Goal: Task Accomplishment & Management: Complete application form

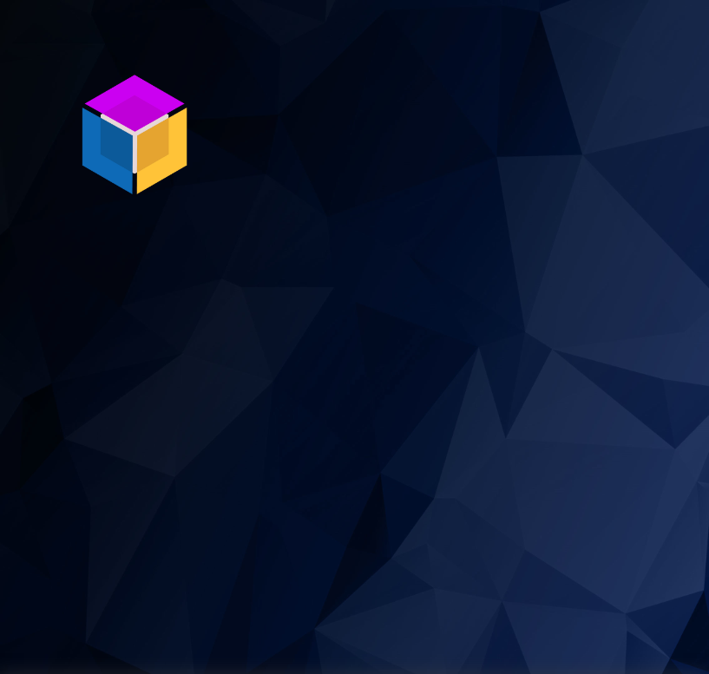
click at [378, 105] on section "P ro S tock WMS" at bounding box center [354, 337] width 709 height 674
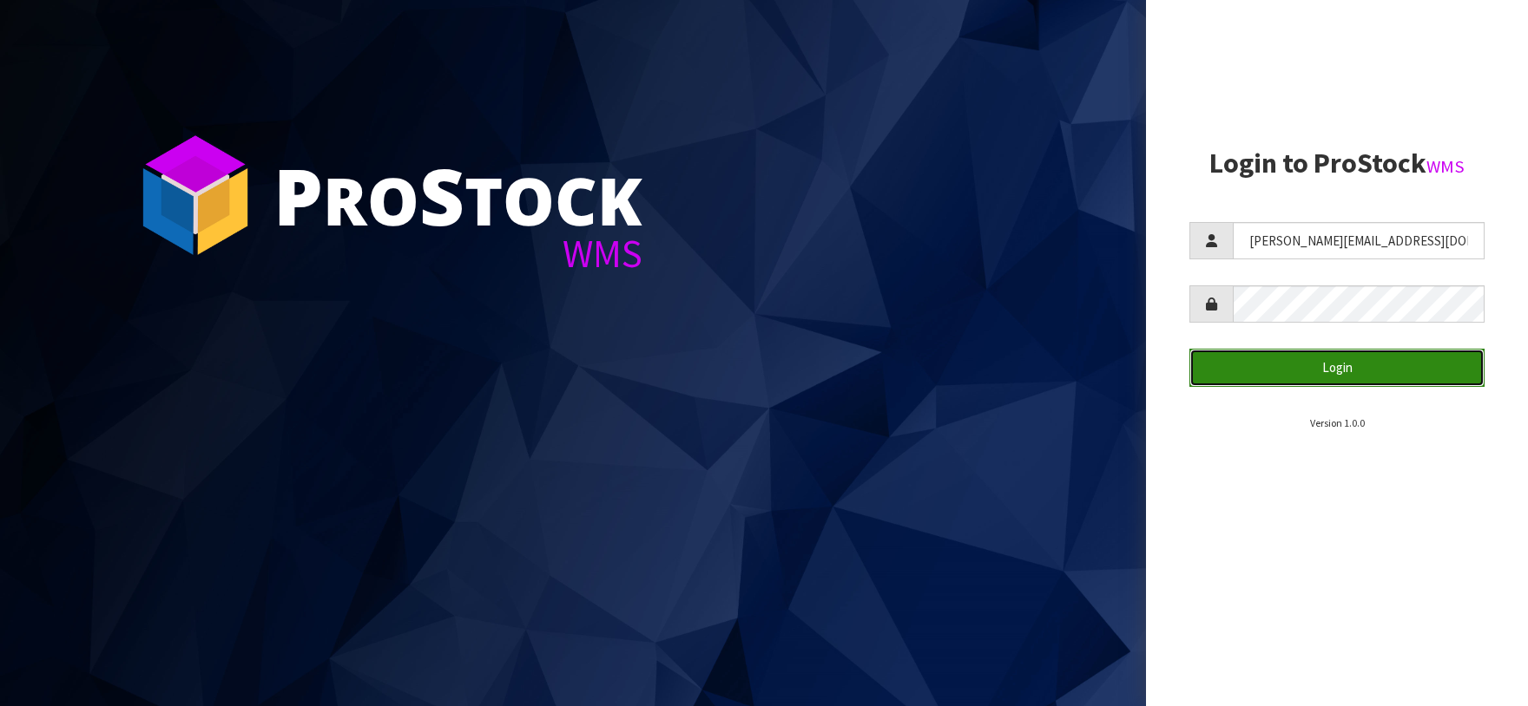
click at [1332, 367] on button "Login" at bounding box center [1336, 367] width 295 height 37
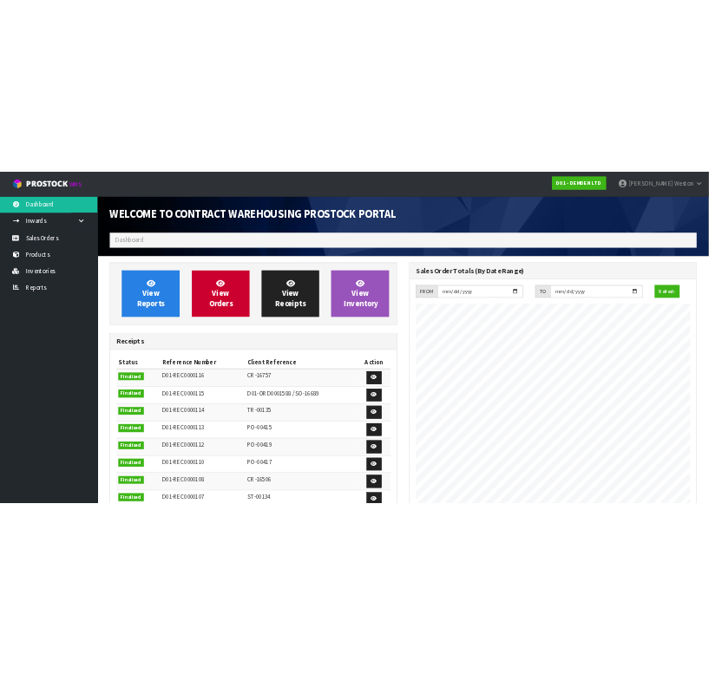
scroll to position [792, 640]
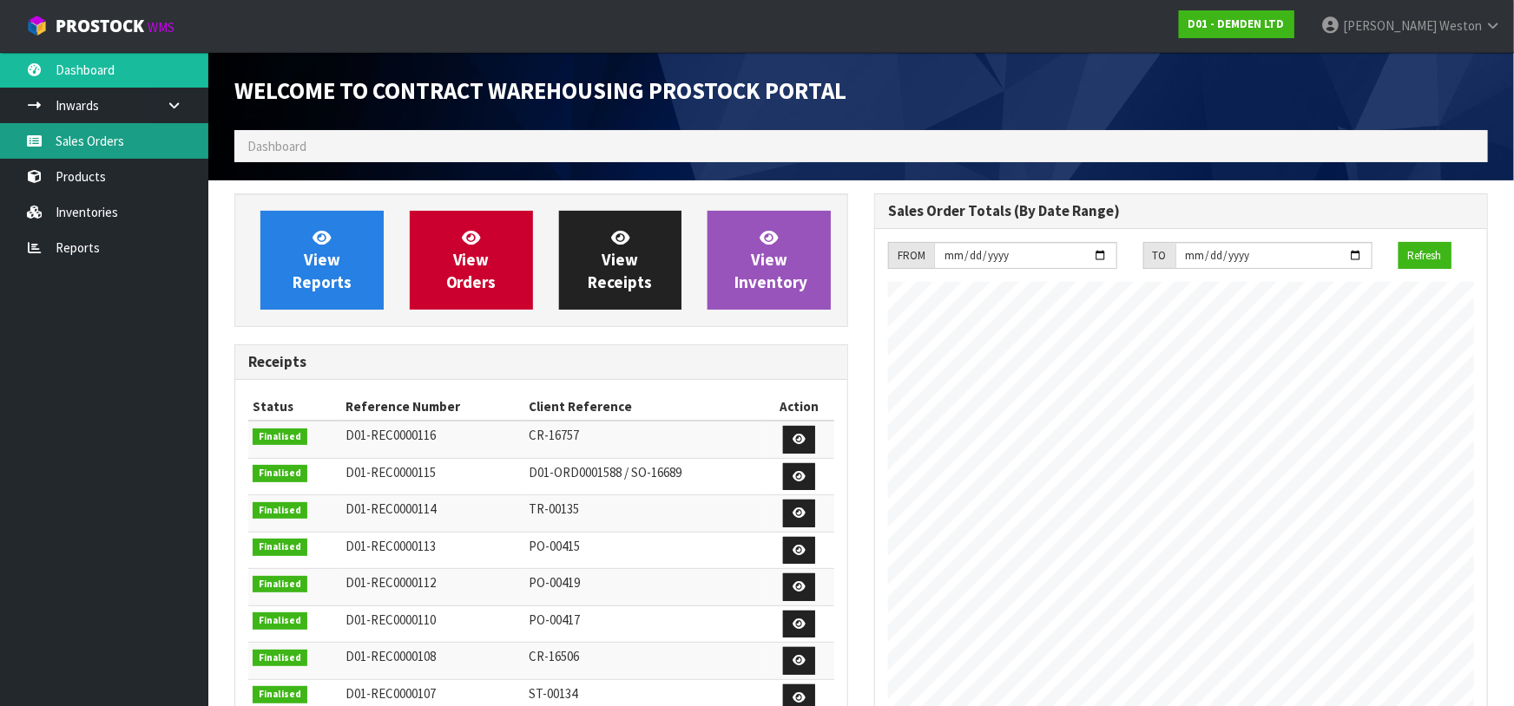
click at [102, 138] on link "Sales Orders" at bounding box center [104, 141] width 208 height 36
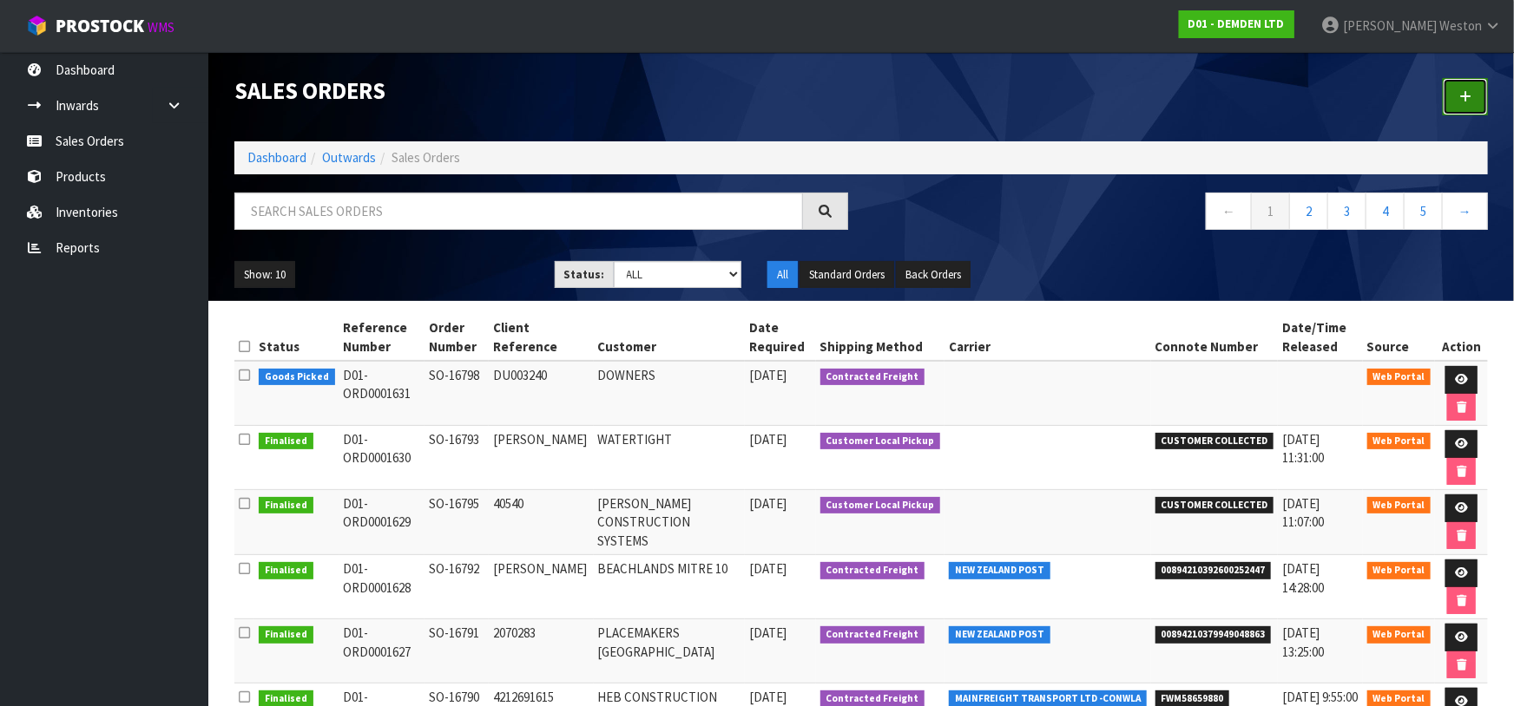
click at [1469, 91] on icon at bounding box center [1465, 96] width 12 height 13
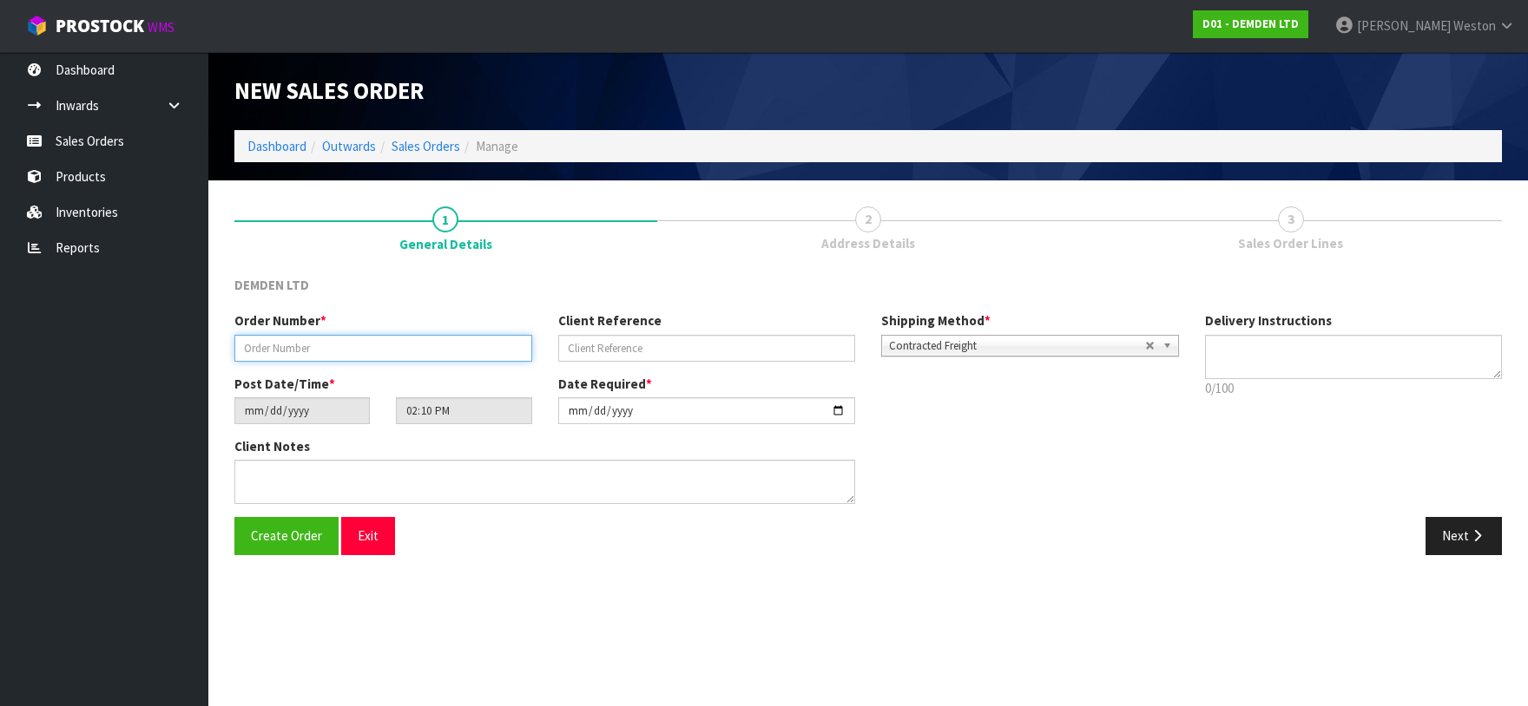
click at [352, 352] on input "text" at bounding box center [383, 348] width 298 height 27
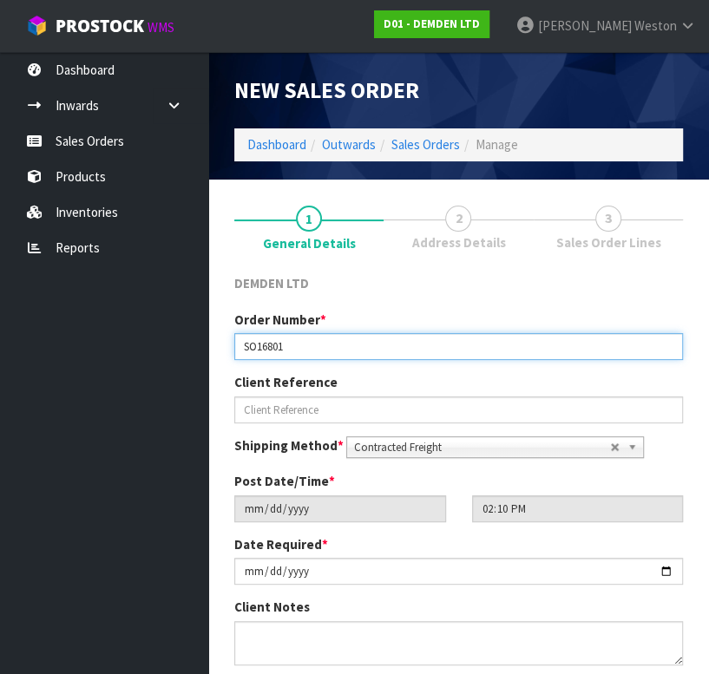
click at [257, 349] on input "SO16801" at bounding box center [458, 346] width 449 height 27
type input "SO-16801"
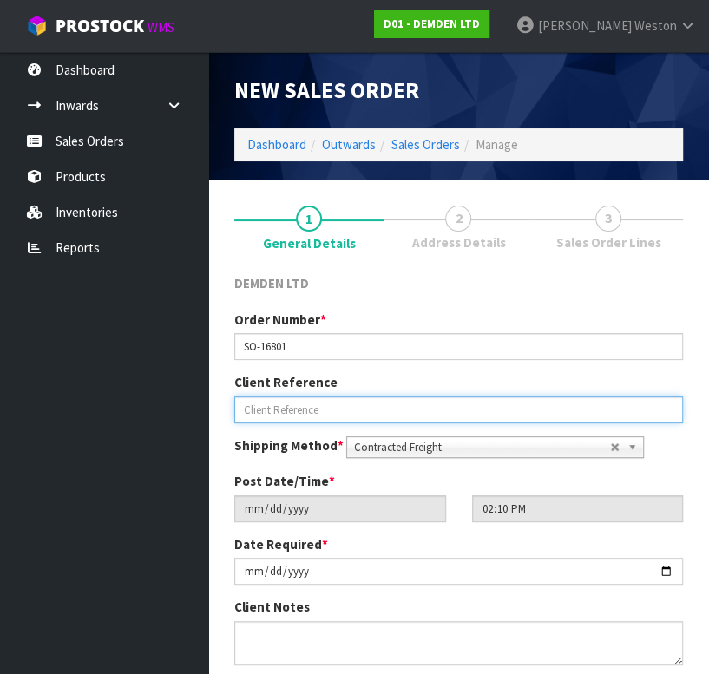
click at [322, 415] on input "text" at bounding box center [458, 410] width 449 height 27
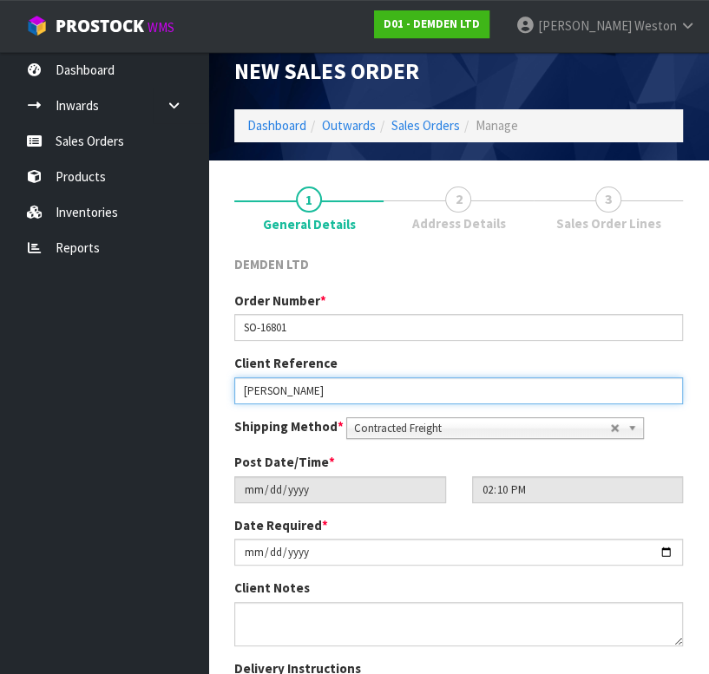
scroll to position [95, 0]
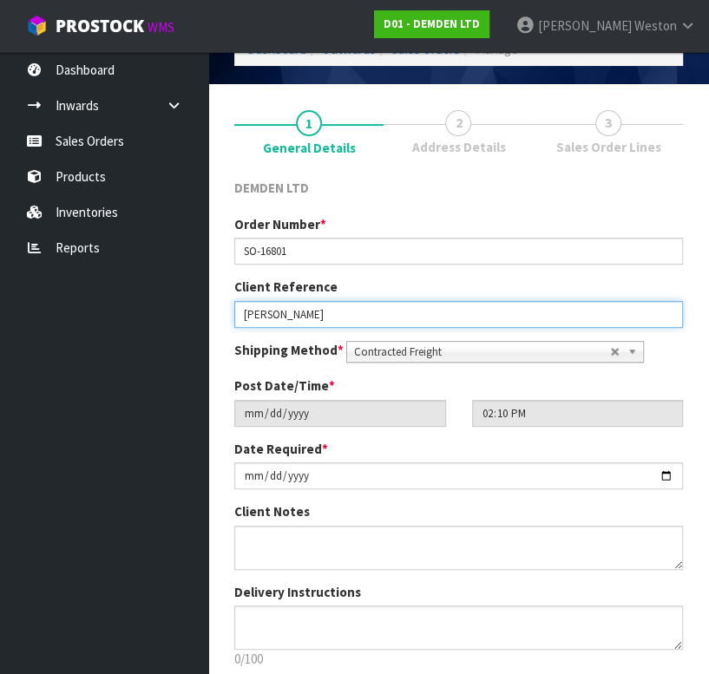
type input "[PERSON_NAME]"
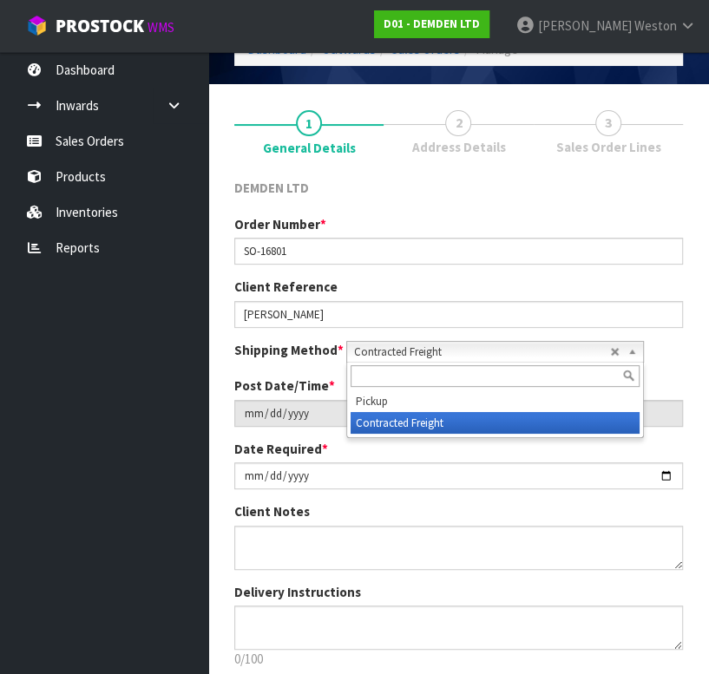
click at [628, 349] on b at bounding box center [636, 352] width 16 height 20
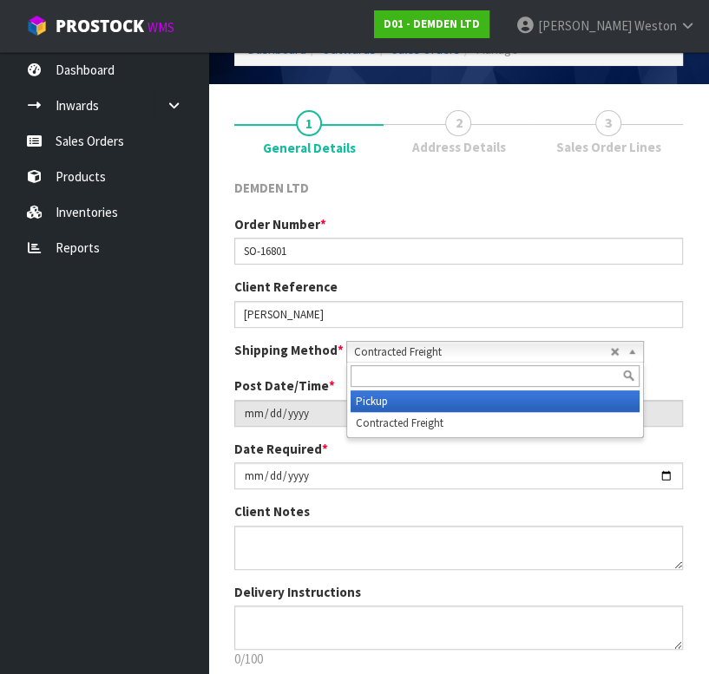
click at [405, 400] on li "Pickup" at bounding box center [495, 402] width 289 height 22
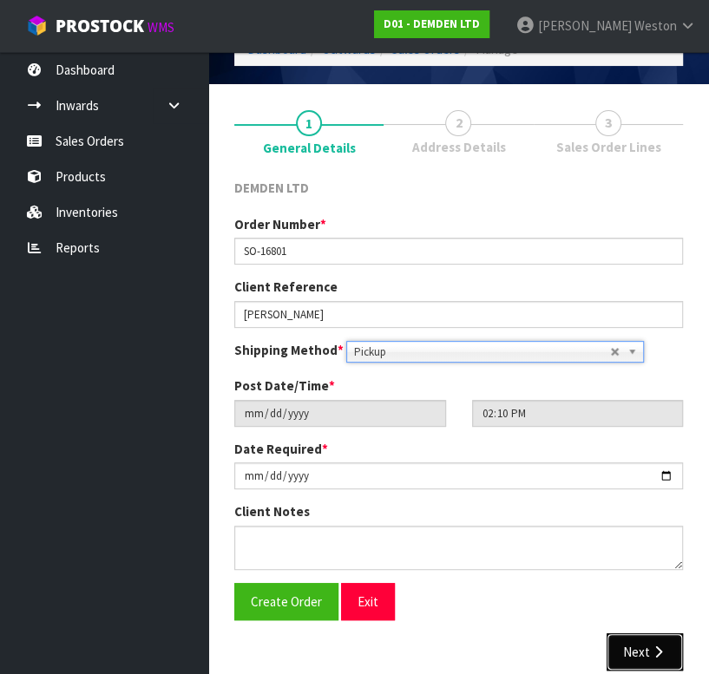
click at [635, 647] on button "Next" at bounding box center [645, 652] width 76 height 37
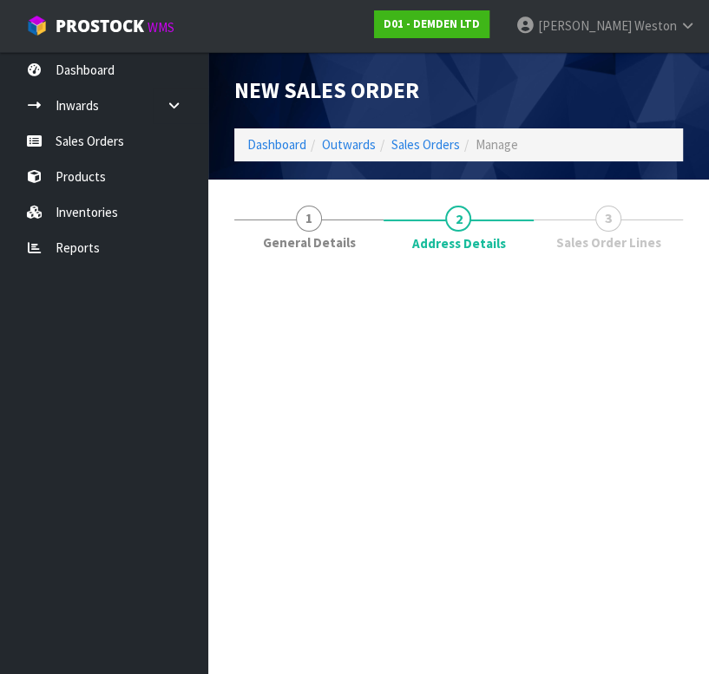
scroll to position [0, 0]
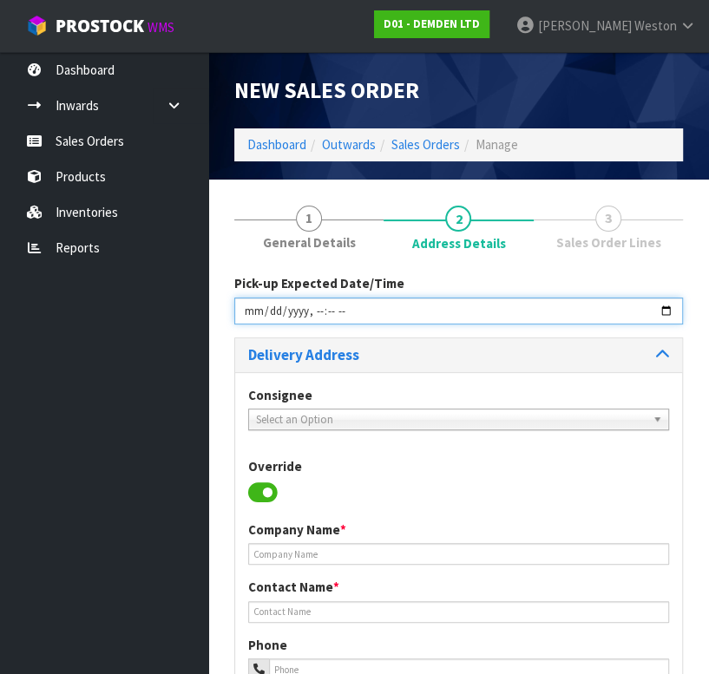
click at [662, 310] on input "datetime-local" at bounding box center [458, 311] width 449 height 27
click at [326, 311] on input "datetime-local" at bounding box center [458, 311] width 449 height 27
type input "[DATE]T09:00"
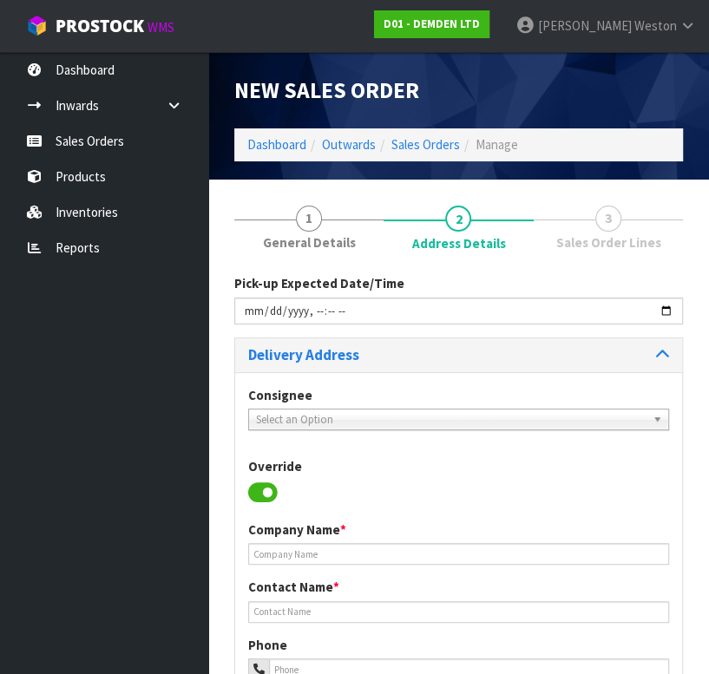
click at [465, 473] on div "Override" at bounding box center [458, 482] width 447 height 50
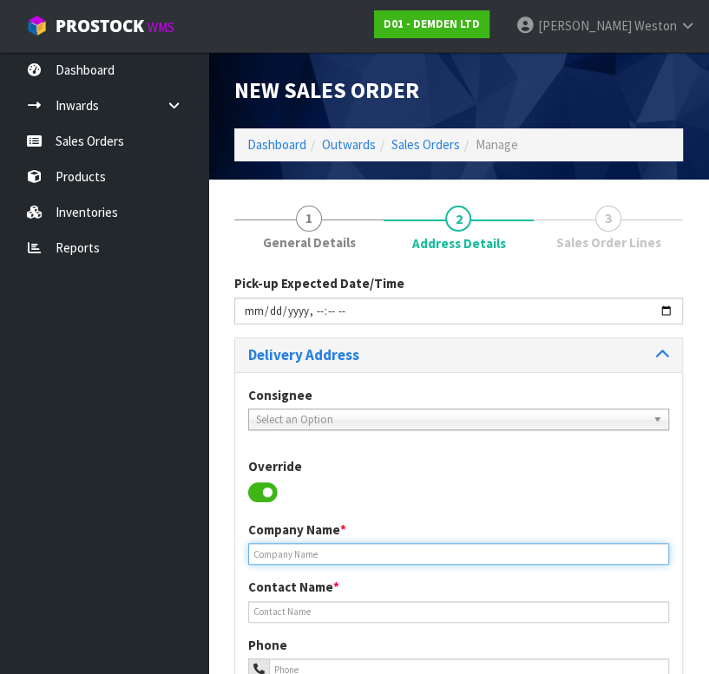
click at [308, 557] on input "text" at bounding box center [458, 554] width 421 height 22
click at [280, 559] on input "AUCKALND INTEGRITY AWATERPROOFING" at bounding box center [458, 554] width 421 height 22
click at [279, 554] on input "AUCKALND INTEGRITY AWATERPROOFING" at bounding box center [458, 554] width 421 height 22
click at [274, 555] on input "AUCKALND INTEGRITY AWATERPROOFING" at bounding box center [458, 554] width 421 height 22
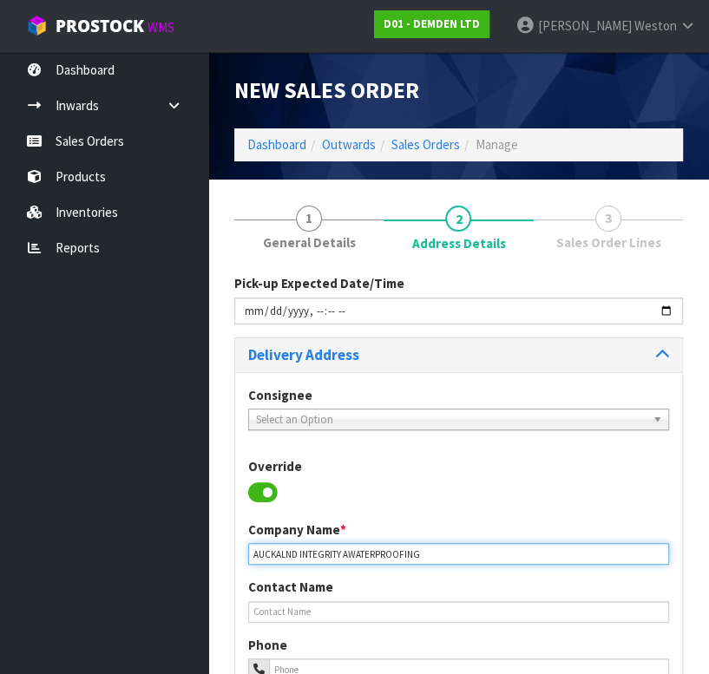
click at [274, 554] on input "AUCKALND INTEGRITY AWATERPROOFING" at bounding box center [458, 554] width 421 height 22
drag, startPoint x: 347, startPoint y: 555, endPoint x: 352, endPoint y: 477, distance: 77.4
click at [345, 551] on input "AUCKLAND INTEGRITY AWATERPROOFING" at bounding box center [458, 554] width 421 height 22
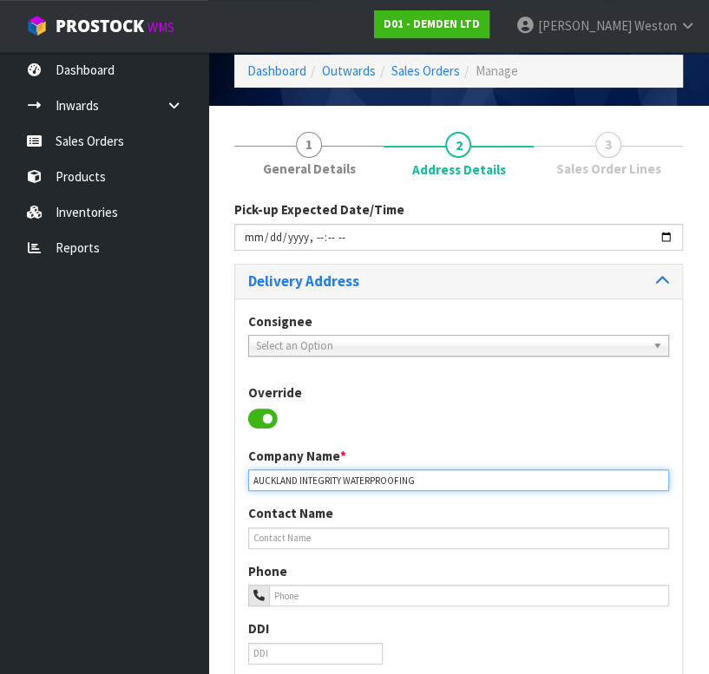
scroll to position [95, 0]
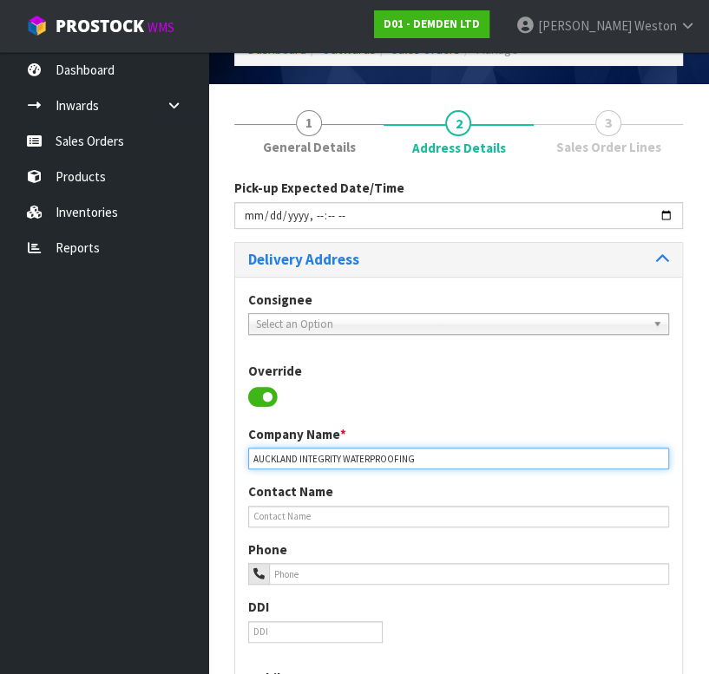
type input "AUCKLAND INTEGRITY WATERPROOFING"
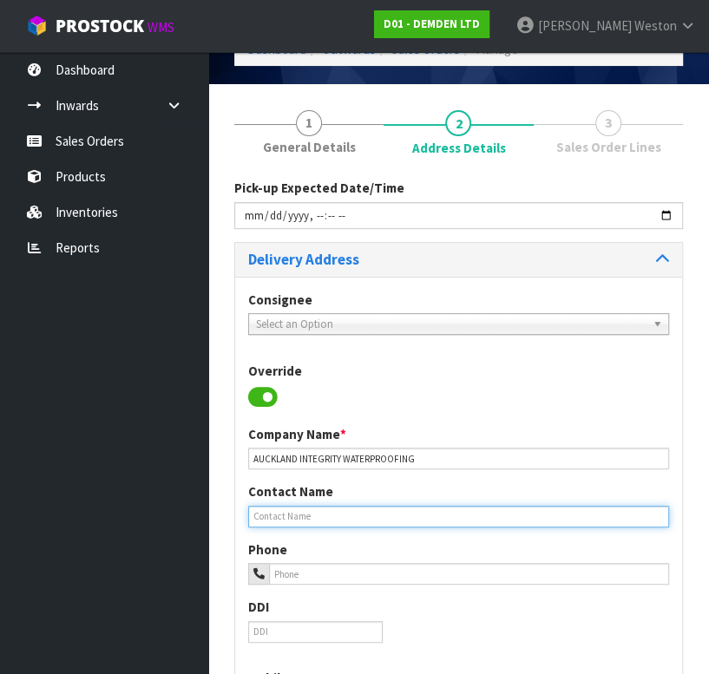
click at [302, 521] on input "text" at bounding box center [458, 517] width 421 height 22
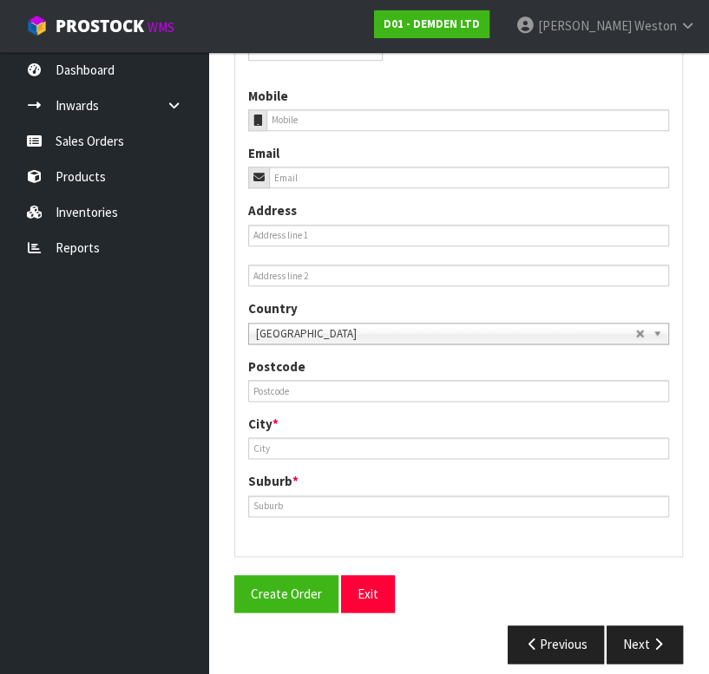
scroll to position [693, 0]
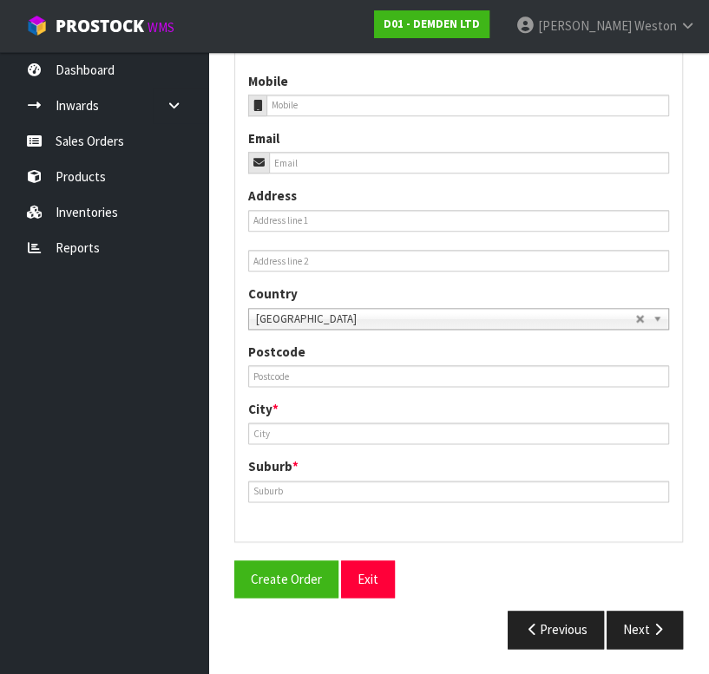
type input "[PERSON_NAME]"
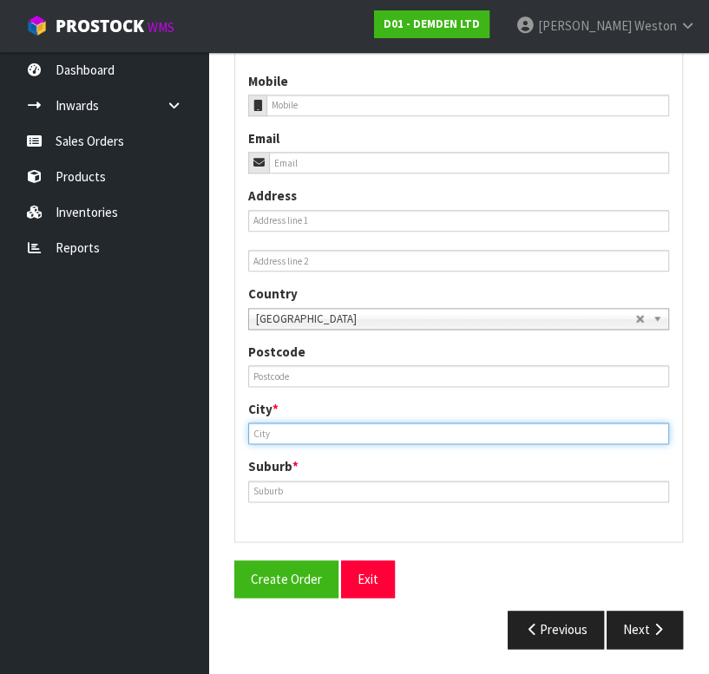
click at [281, 438] on input "text" at bounding box center [458, 434] width 421 height 22
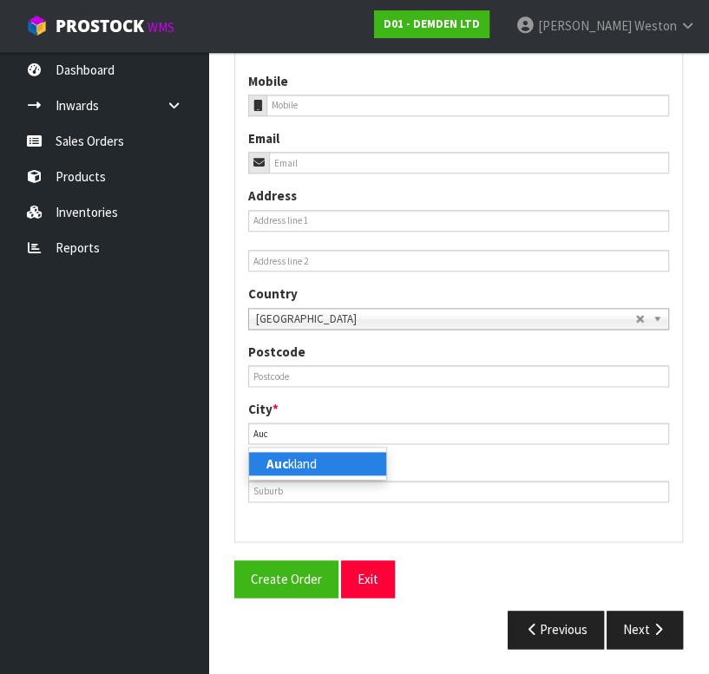
click at [314, 456] on link "Auc kland" at bounding box center [317, 463] width 137 height 23
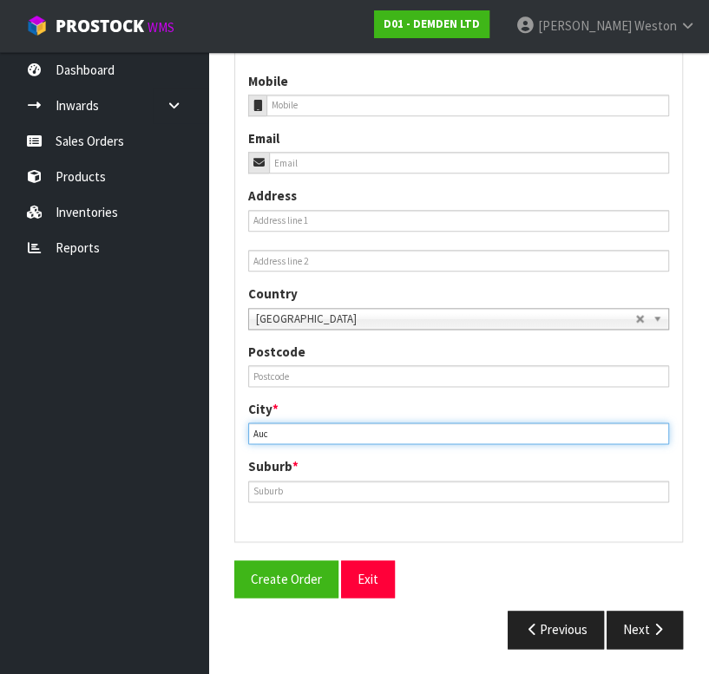
type input "[GEOGRAPHIC_DATA]"
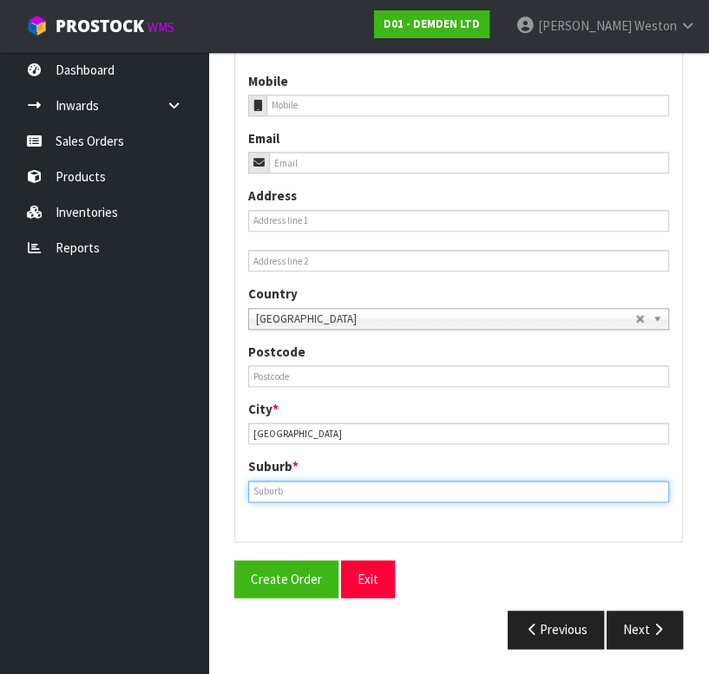
click at [288, 493] on input "text" at bounding box center [458, 492] width 421 height 22
type input "EAST TAMAKI"
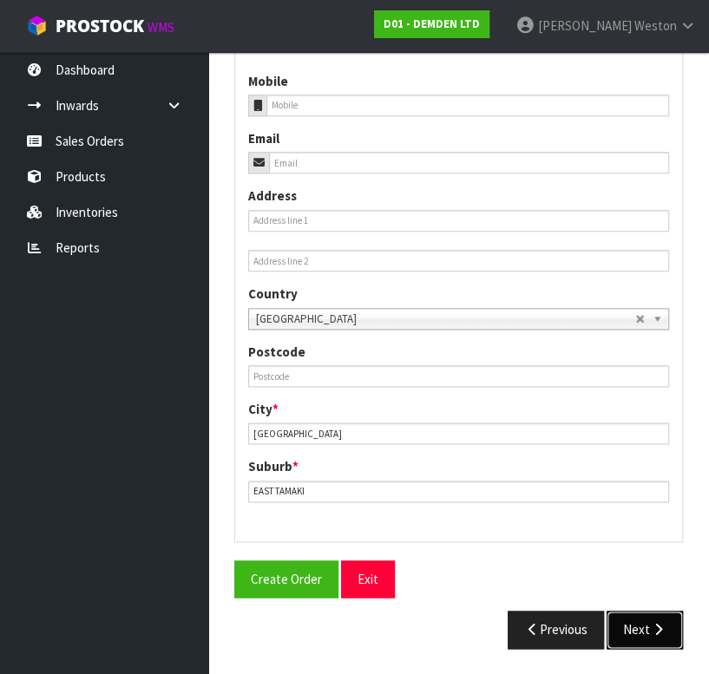
click at [634, 628] on button "Next" at bounding box center [645, 629] width 76 height 37
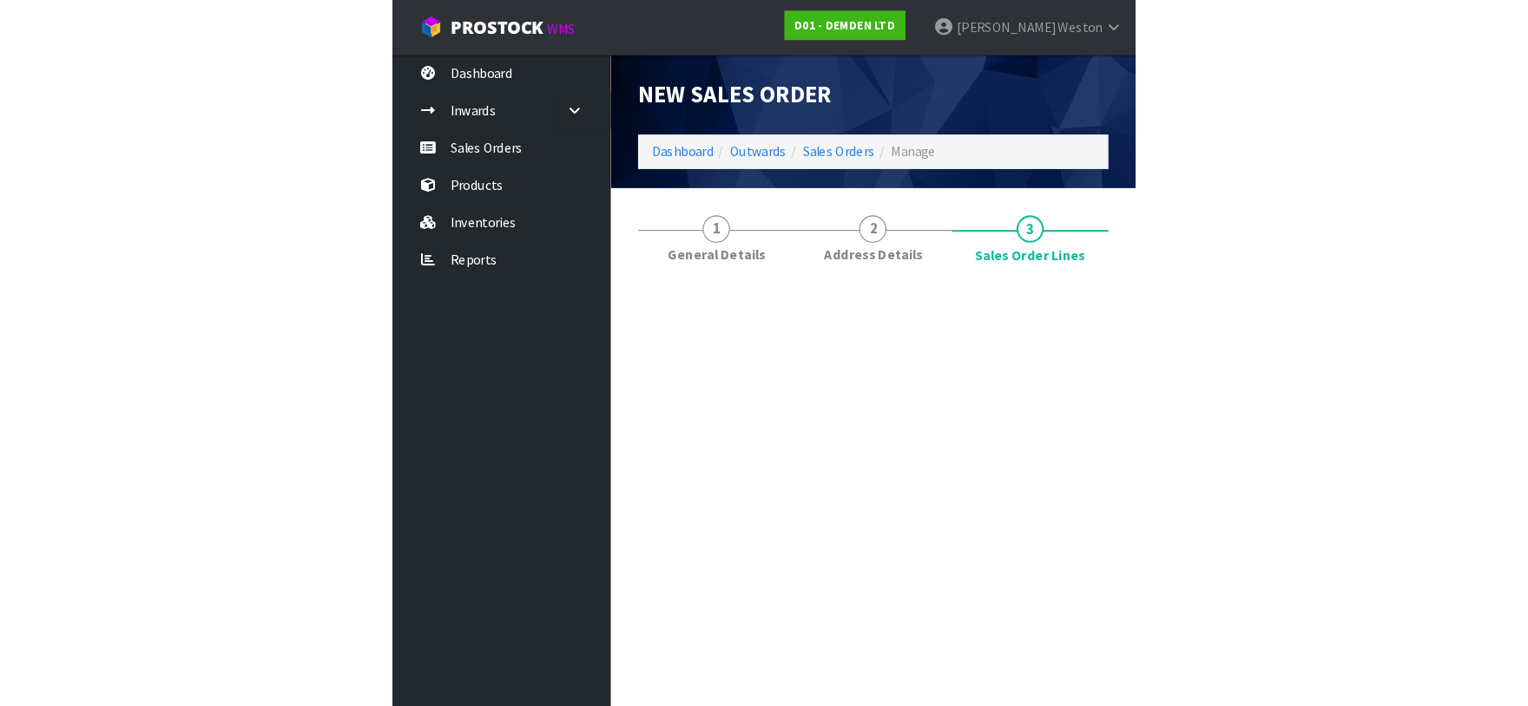
scroll to position [0, 0]
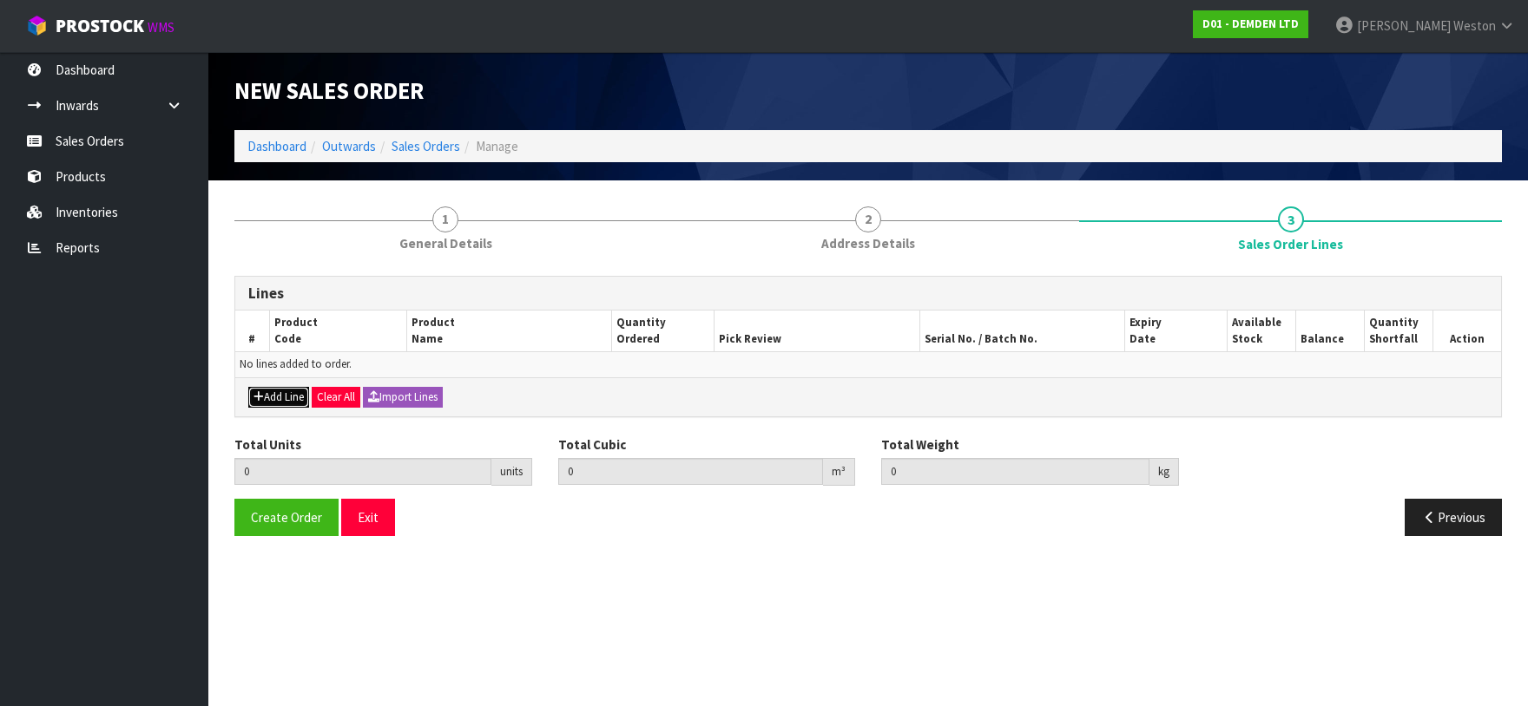
click at [282, 396] on button "Add Line" at bounding box center [278, 397] width 61 height 21
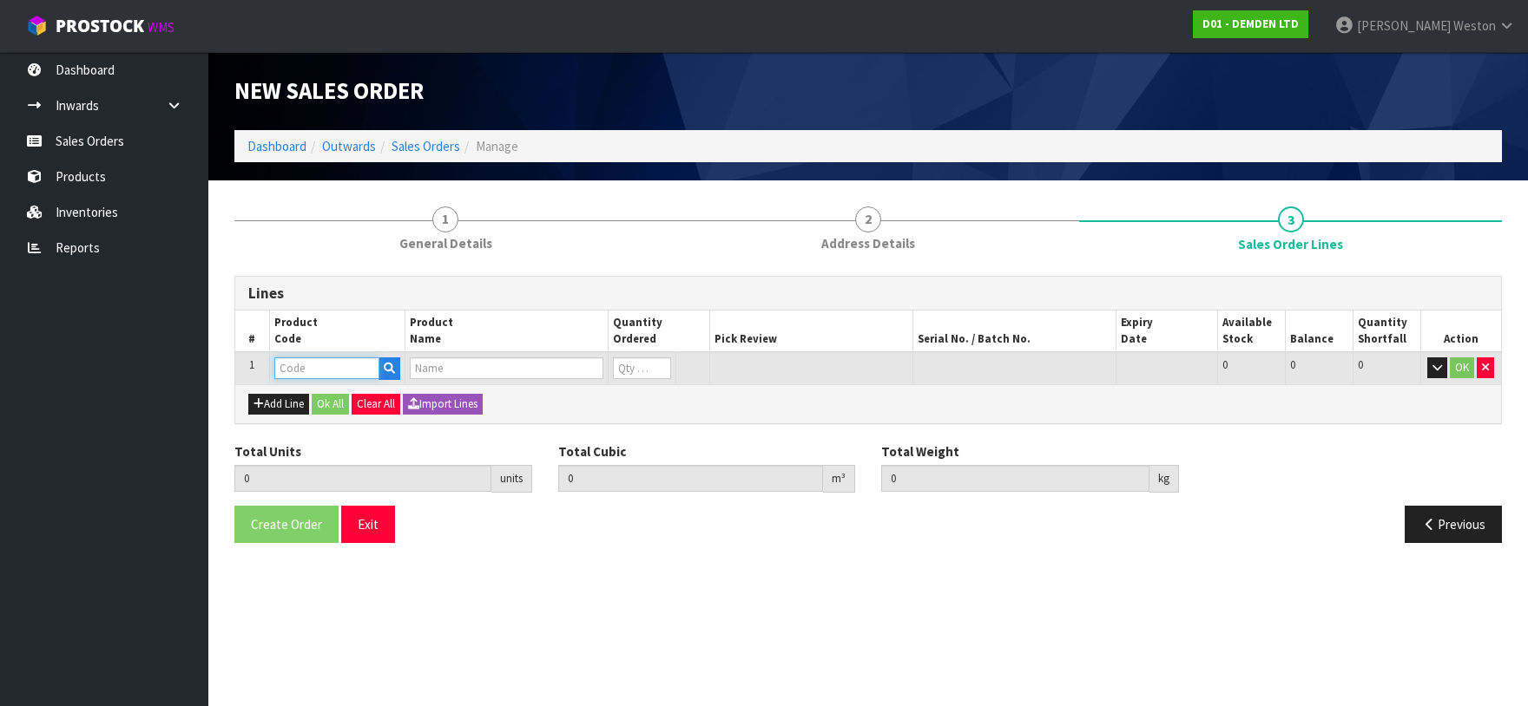
click at [295, 365] on input "text" at bounding box center [326, 369] width 105 height 22
type input "20"
click at [330, 396] on strong "20" at bounding box center [325, 398] width 14 height 16
type input "200020"
type input "0.000000"
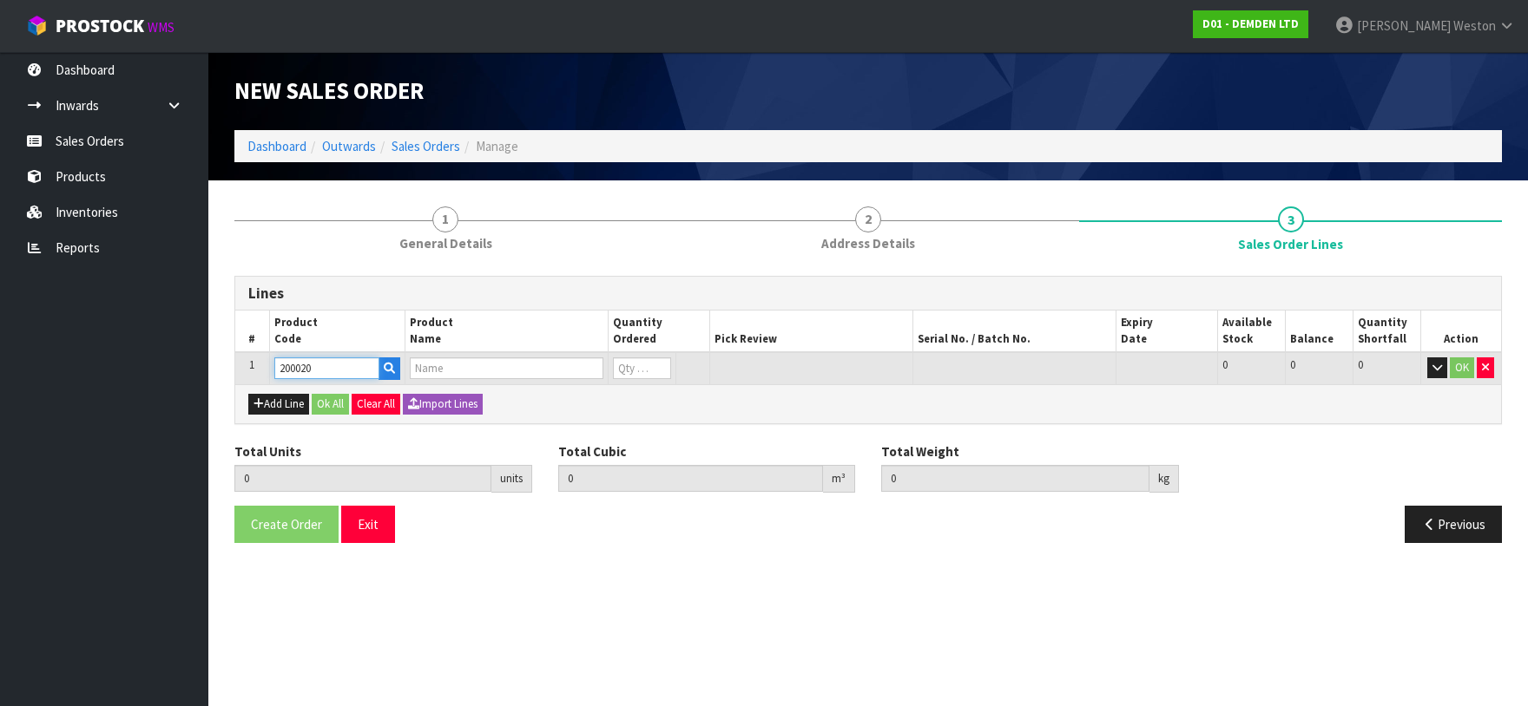
type input "0.000"
type input "KUNISEAL 20 LM"
type input "0"
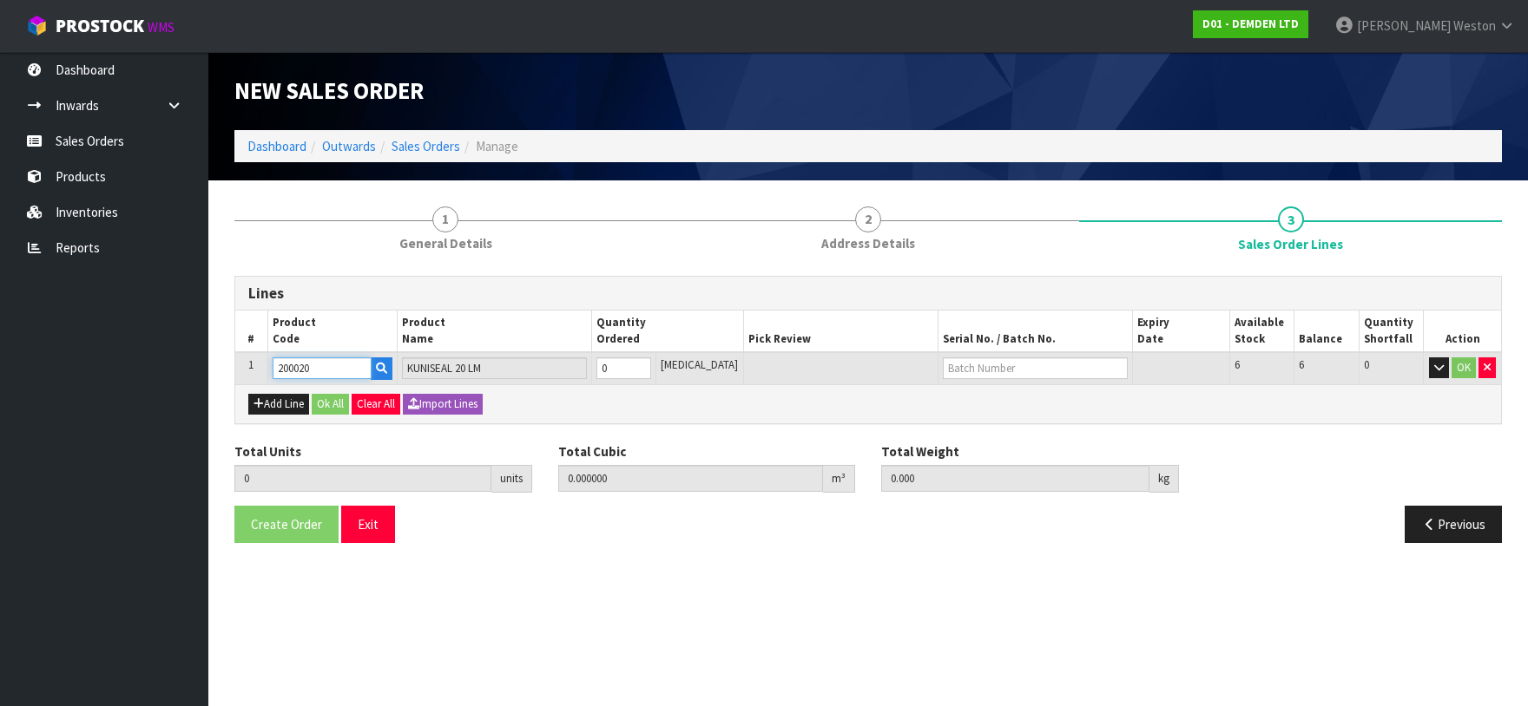
type input "1"
type input "0.011664"
type input "8.62"
type input "1"
click at [652, 365] on input "1" at bounding box center [624, 369] width 56 height 22
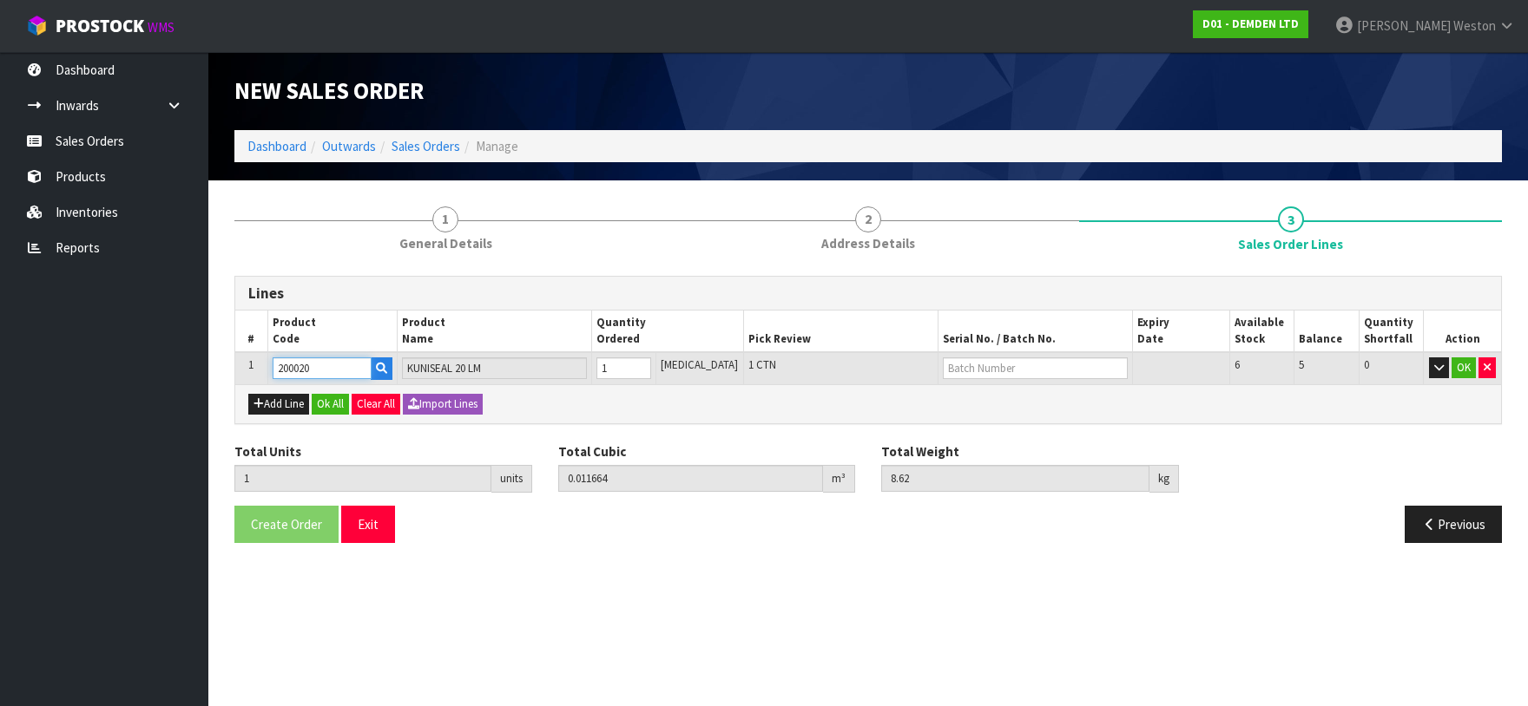
type input "2"
type input "0.023328"
type input "17.24"
type input "2"
click at [652, 365] on input "2" at bounding box center [624, 369] width 56 height 22
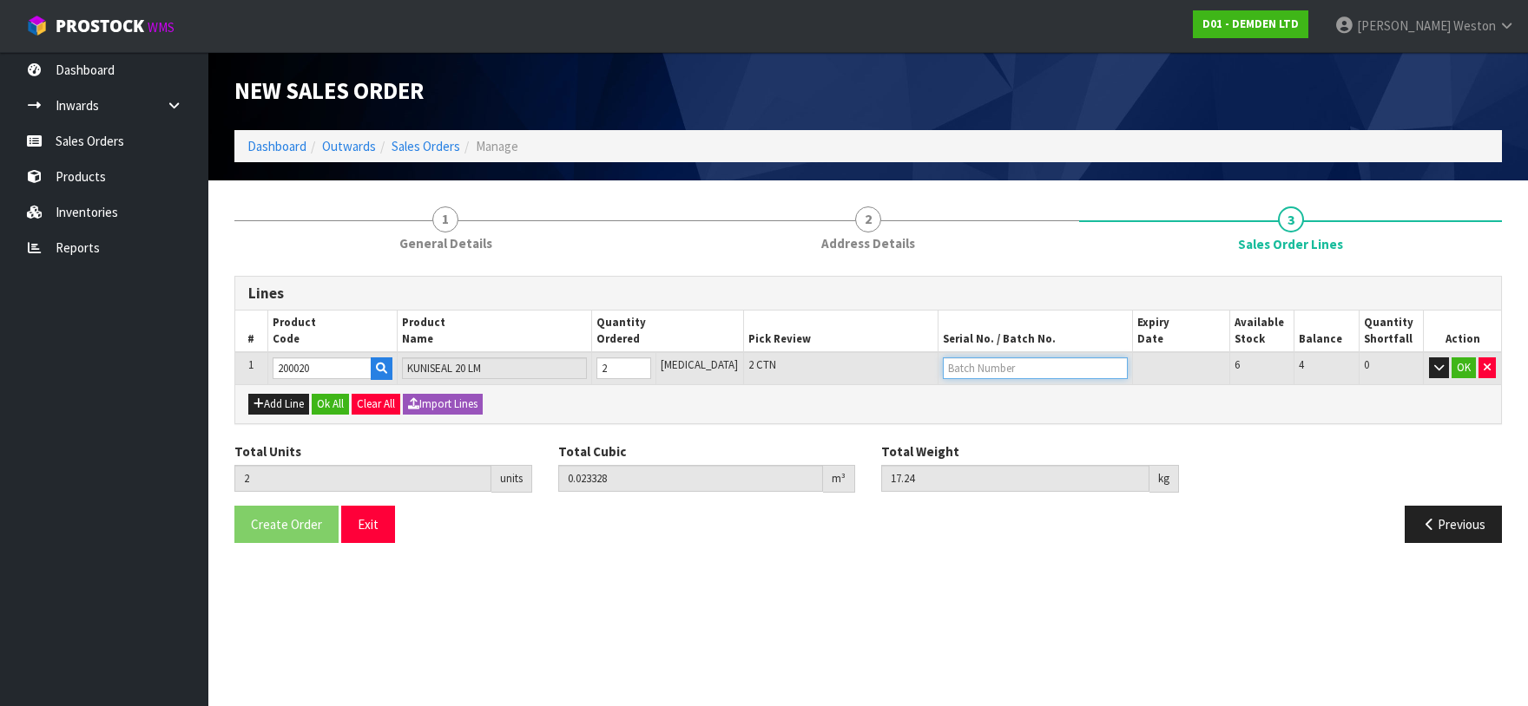
click at [1007, 374] on input "text" at bounding box center [1035, 369] width 185 height 22
click at [990, 399] on link "H-401" at bounding box center [986, 397] width 137 height 23
type input "H-401"
click at [1460, 365] on button "OK" at bounding box center [1463, 368] width 24 height 21
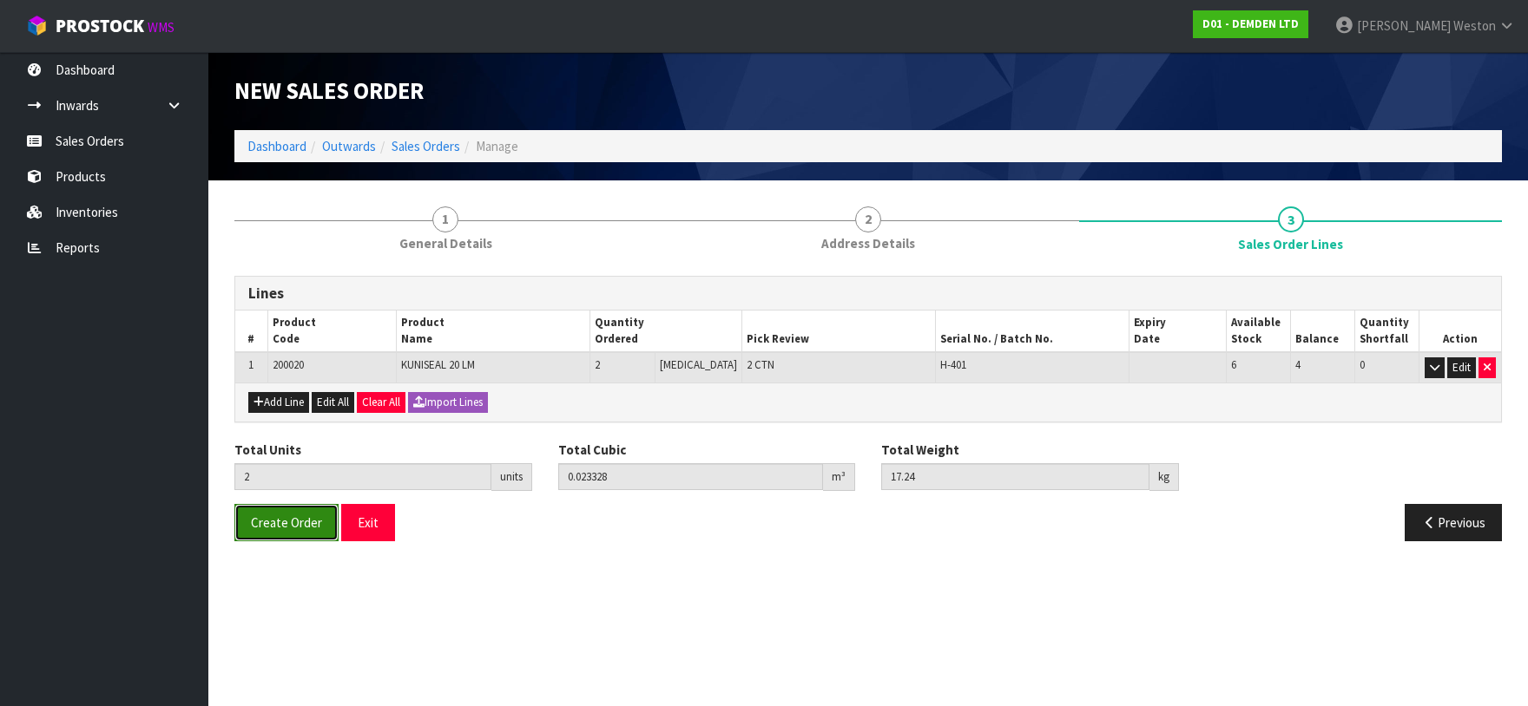
click at [294, 517] on span "Create Order" at bounding box center [286, 523] width 71 height 16
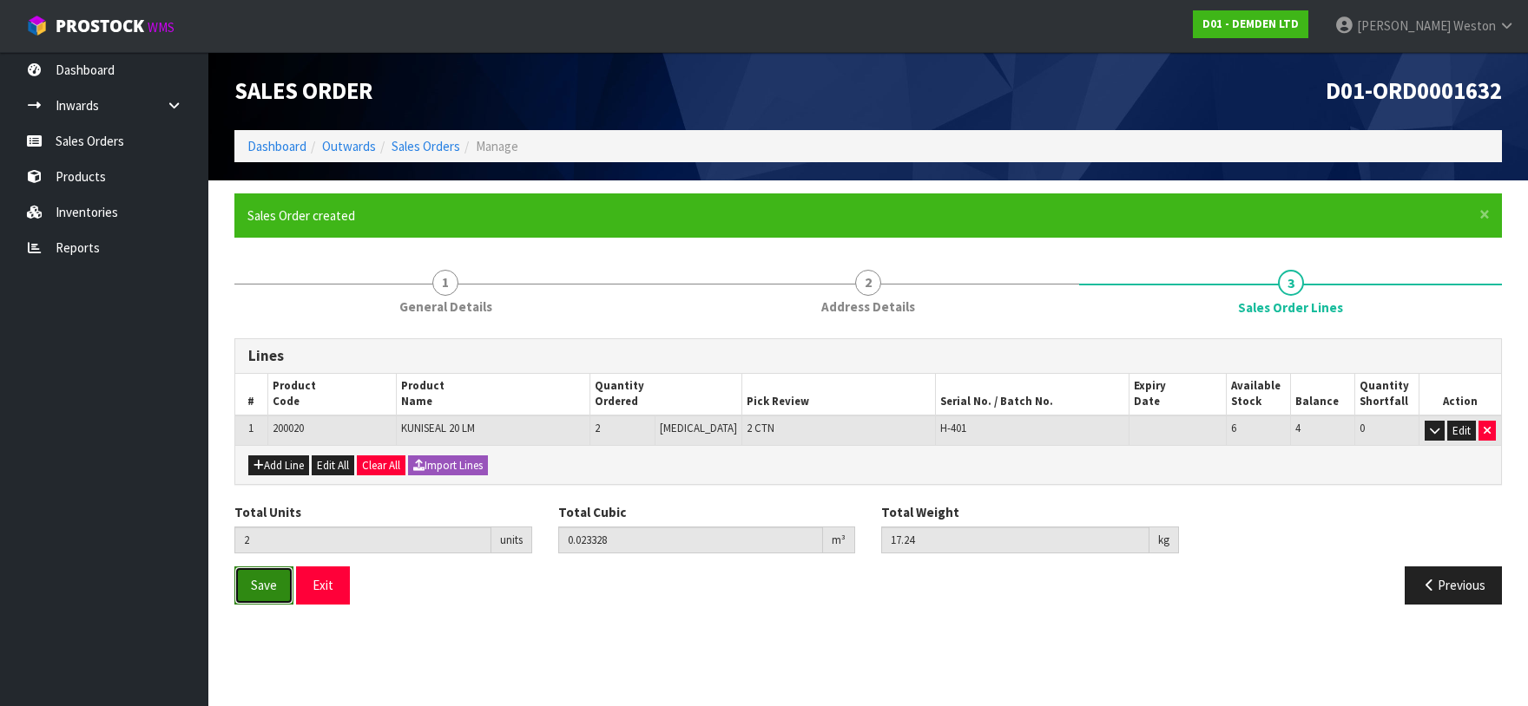
click at [266, 583] on span "Save" at bounding box center [264, 585] width 26 height 16
click at [322, 584] on button "Exit" at bounding box center [323, 585] width 54 height 37
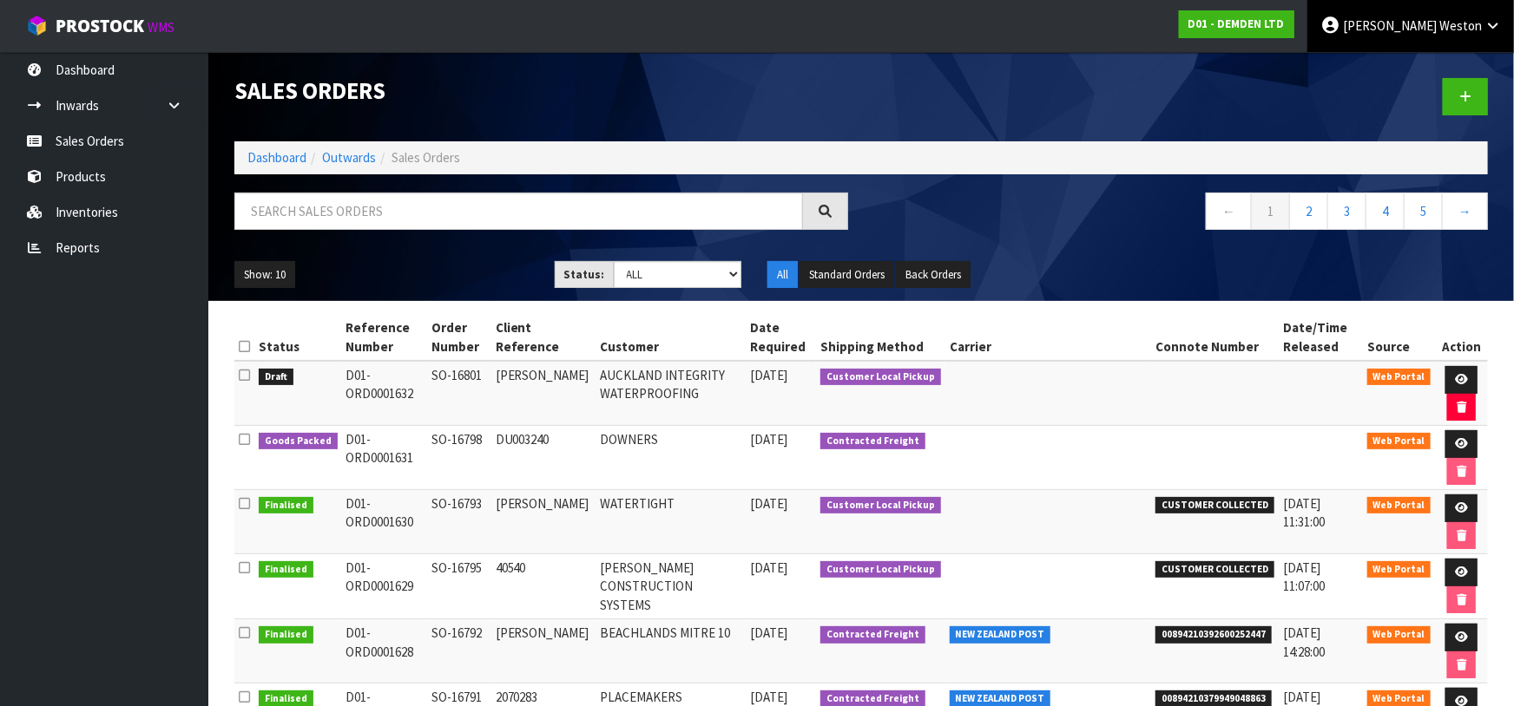
click at [1444, 23] on span "Weston" at bounding box center [1460, 25] width 43 height 16
click at [1423, 69] on link "Logout" at bounding box center [1444, 68] width 137 height 23
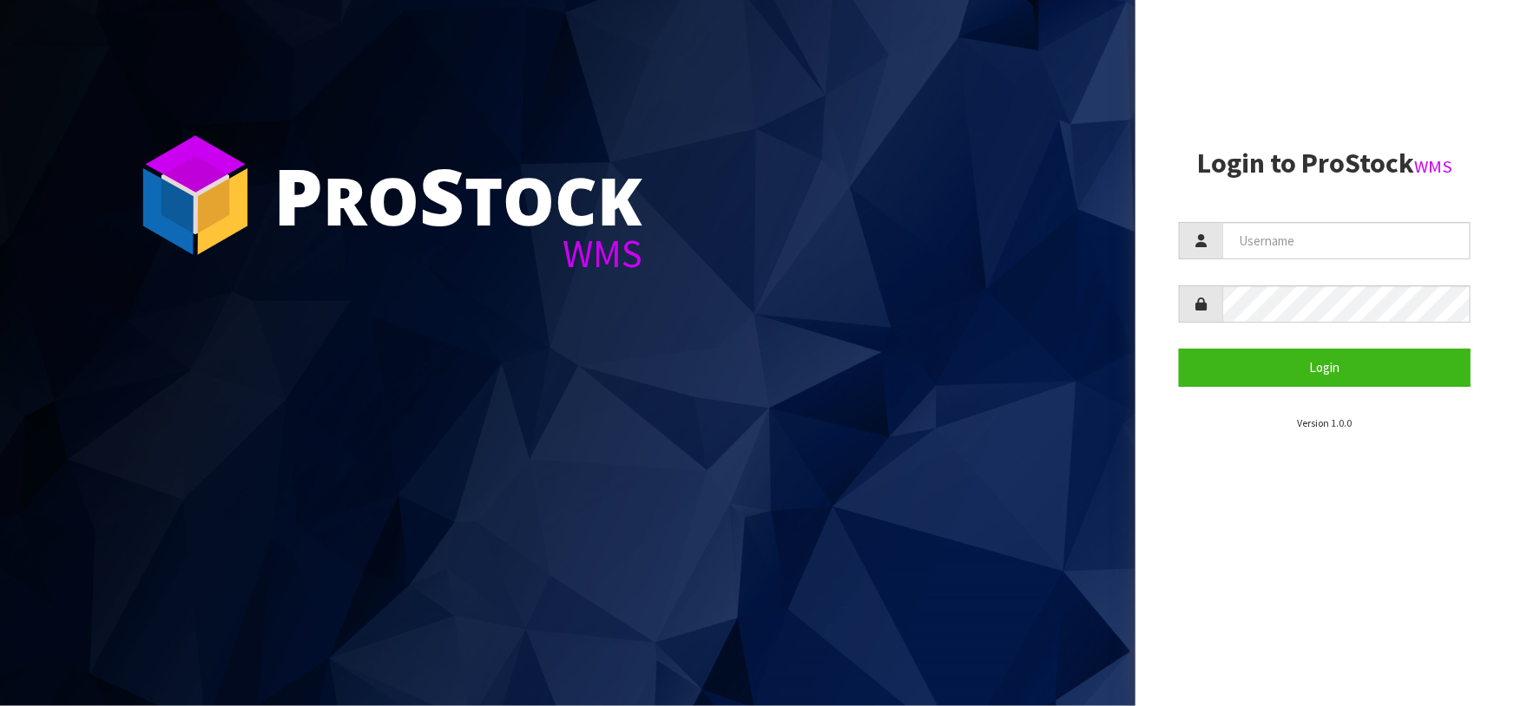
type input "[PERSON_NAME][EMAIL_ADDRESS][DOMAIN_NAME]"
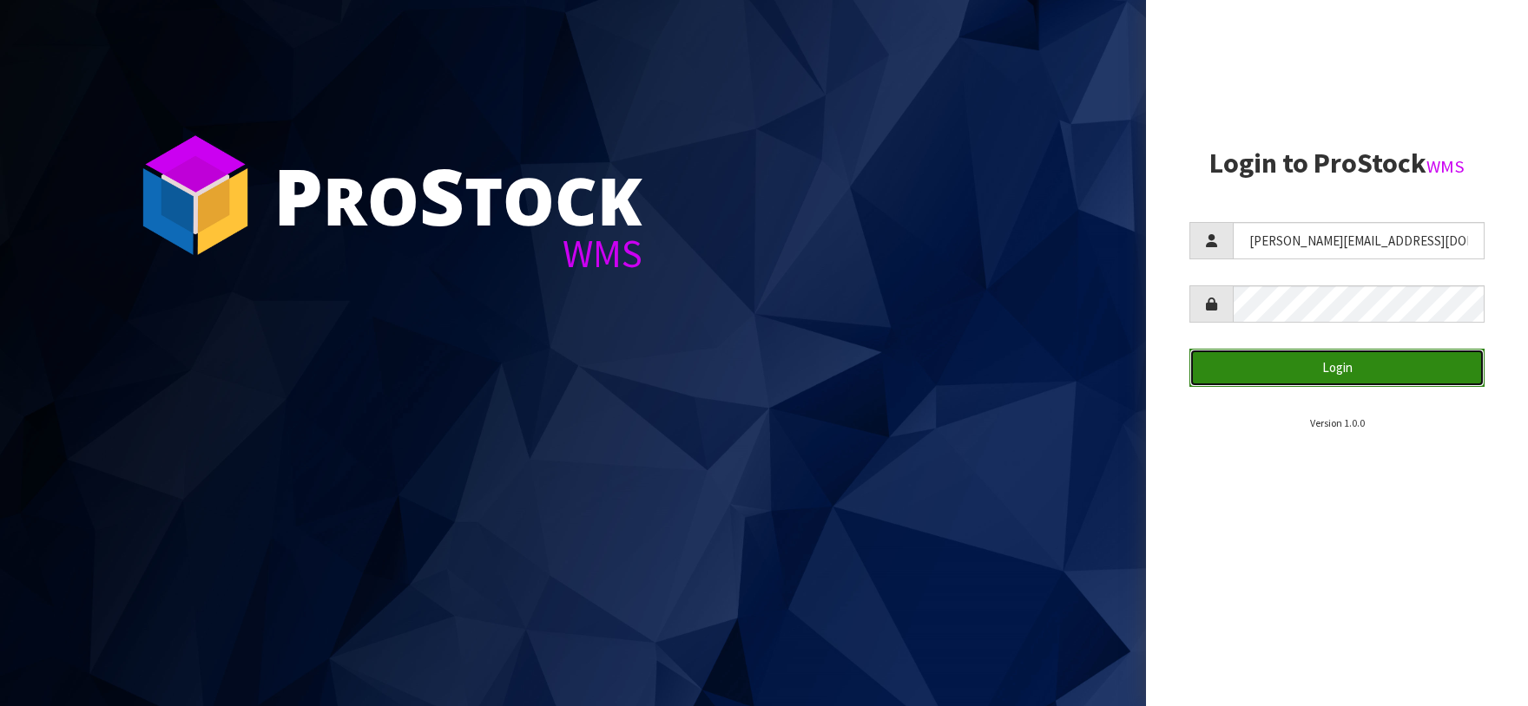
click at [1363, 368] on button "Login" at bounding box center [1336, 367] width 295 height 37
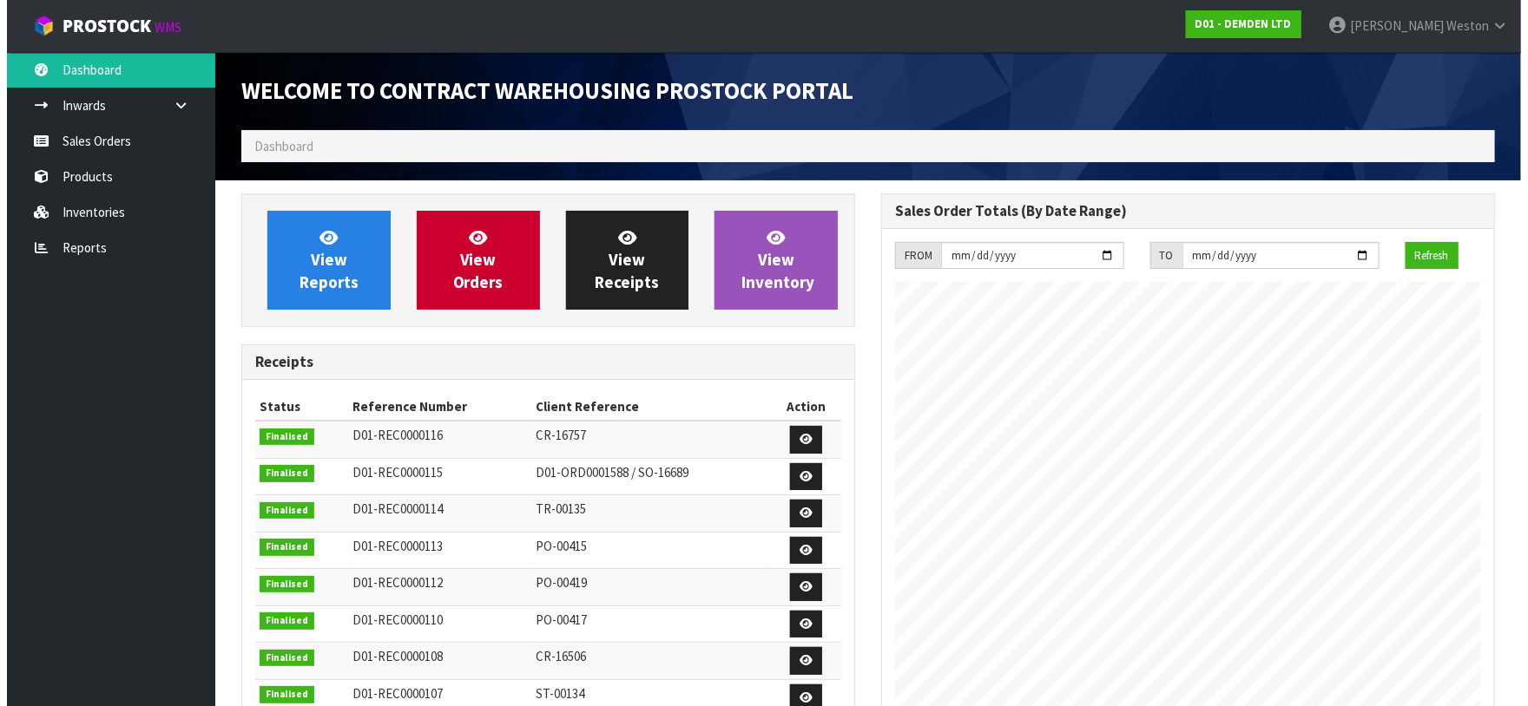
scroll to position [792, 640]
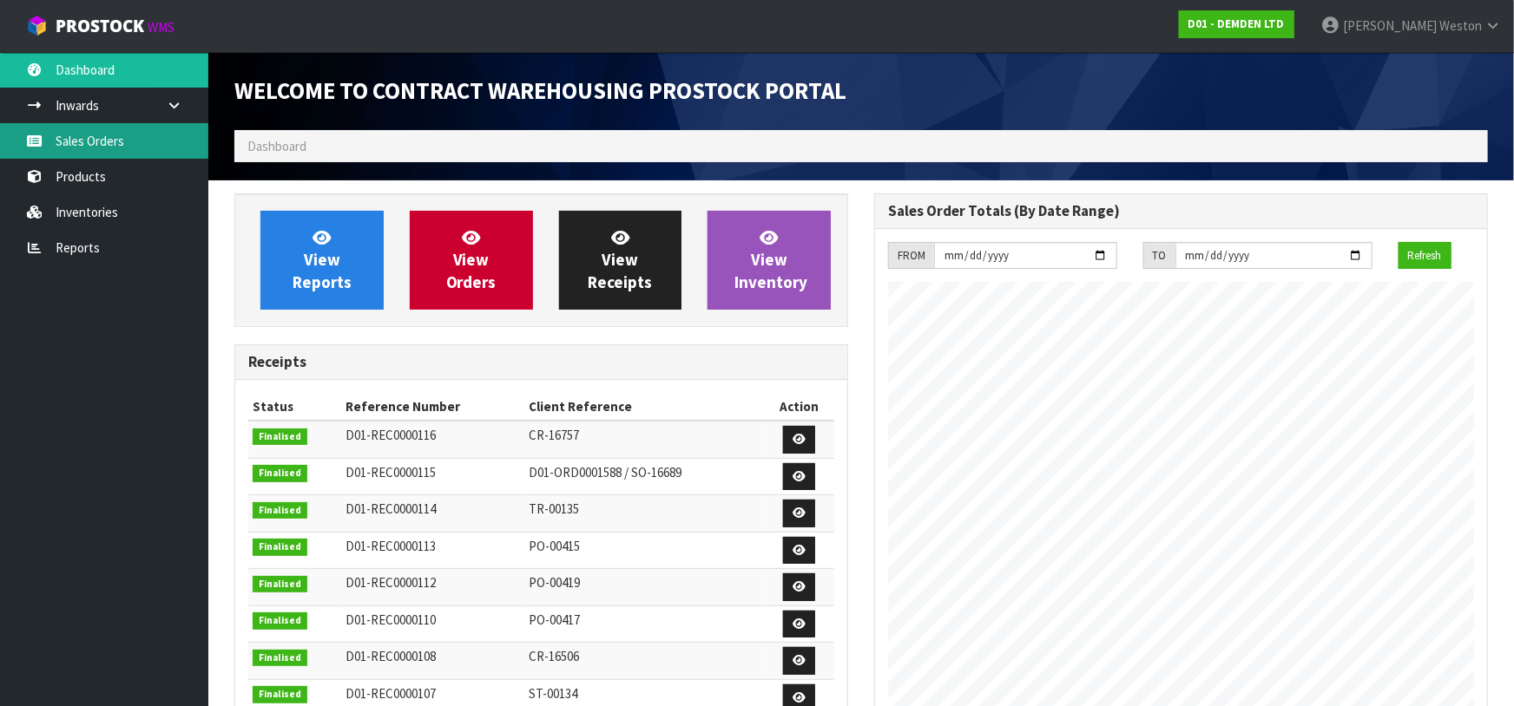
click at [104, 133] on link "Sales Orders" at bounding box center [104, 141] width 208 height 36
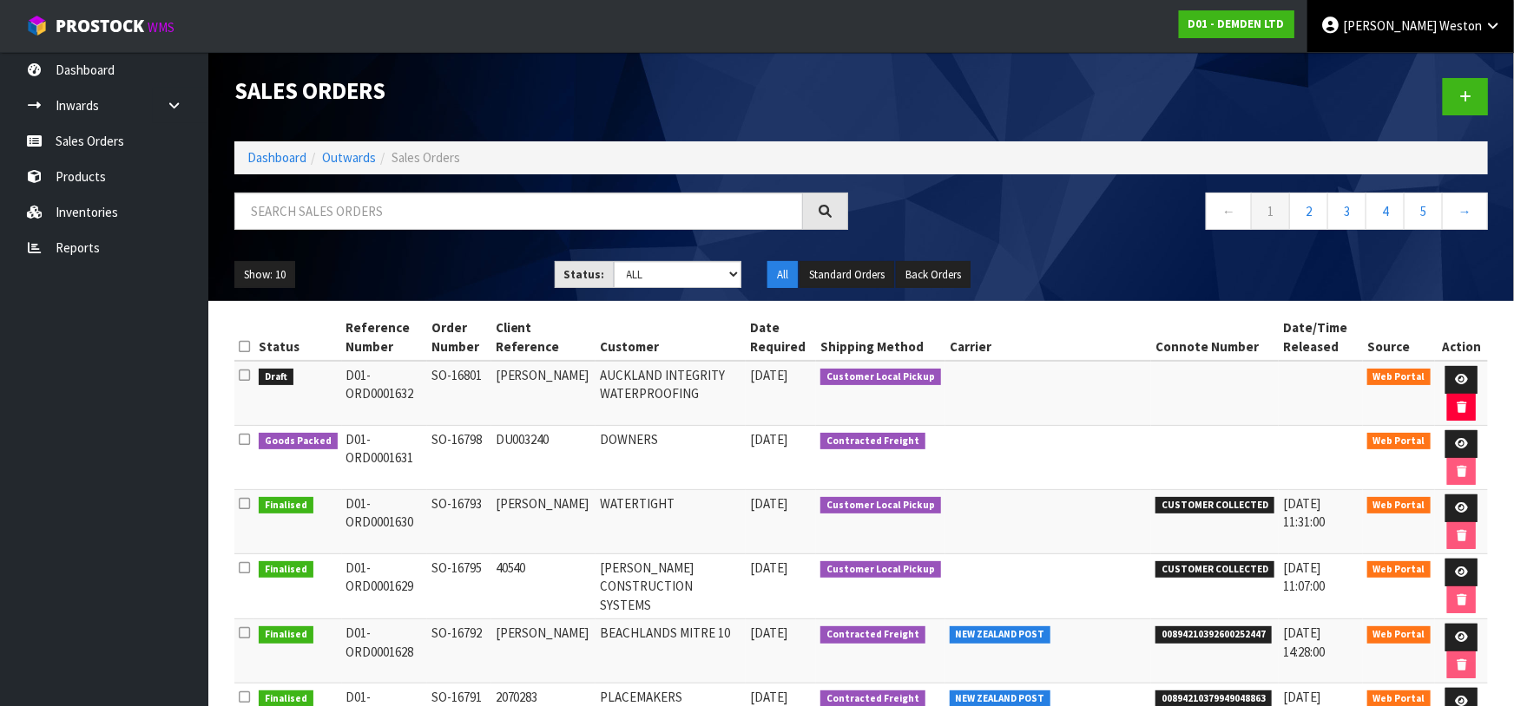
click at [1447, 23] on span "Weston" at bounding box center [1460, 25] width 43 height 16
click at [1436, 67] on link "Logout" at bounding box center [1444, 68] width 137 height 23
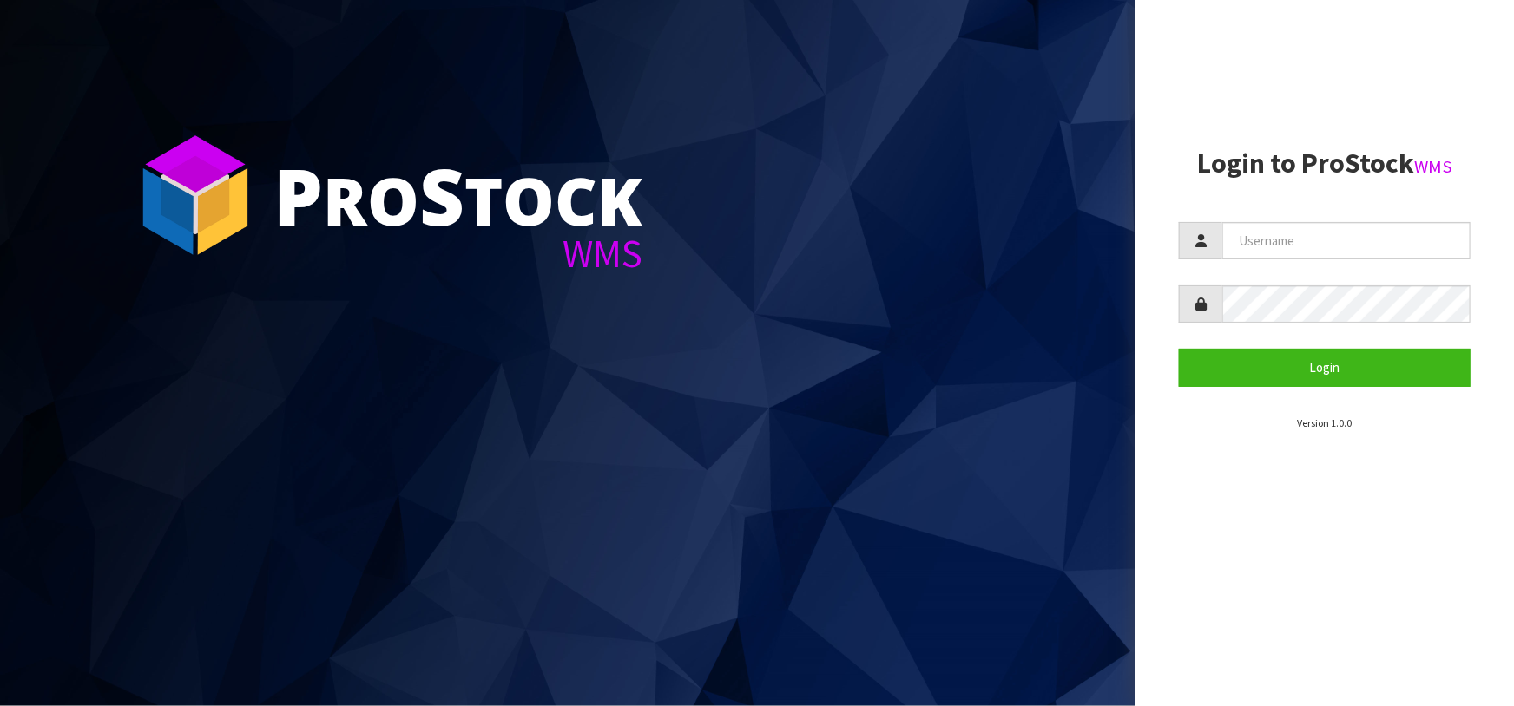
type input "[PERSON_NAME][EMAIL_ADDRESS][DOMAIN_NAME]"
